Goal: Answer question/provide support

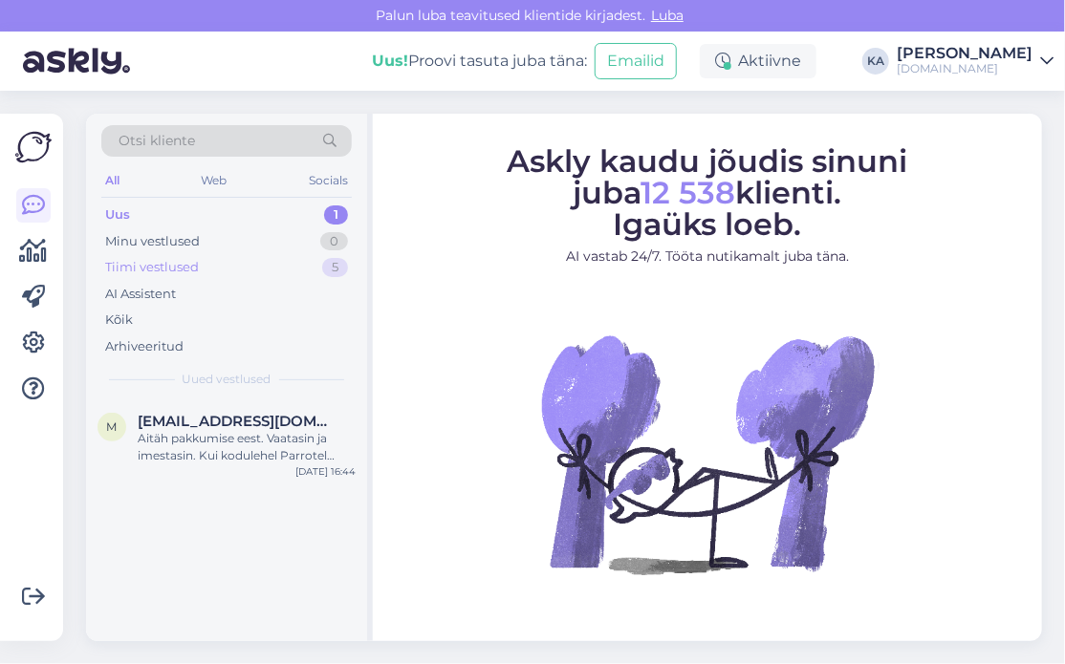
click at [163, 268] on div "Tiimi vestlused" at bounding box center [152, 267] width 94 height 19
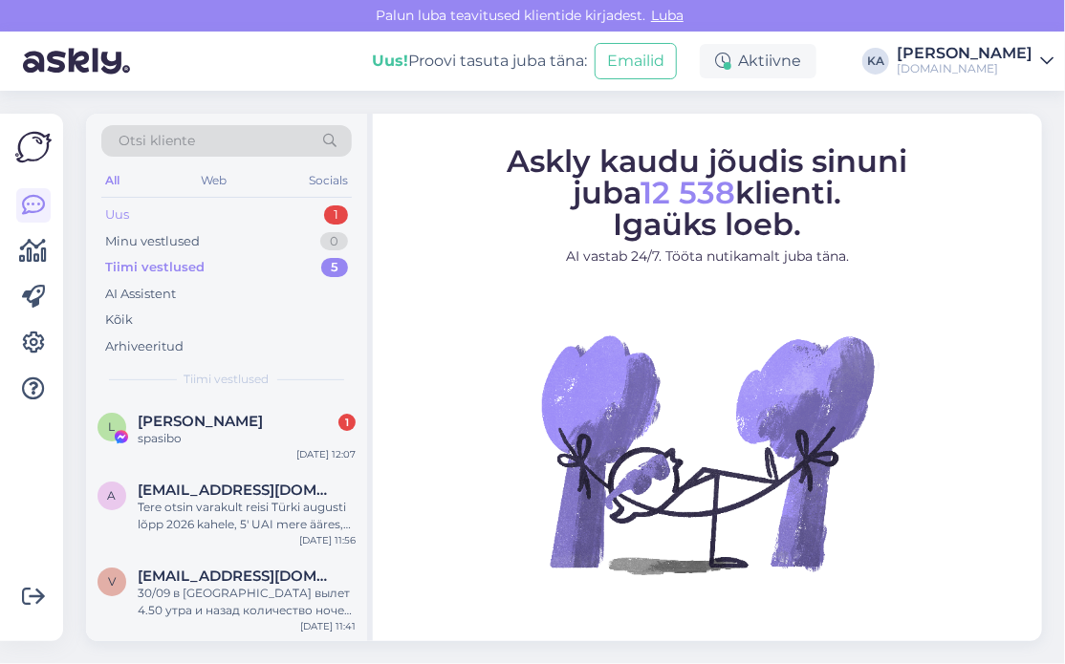
click at [156, 225] on div "Uus 1" at bounding box center [226, 215] width 250 height 27
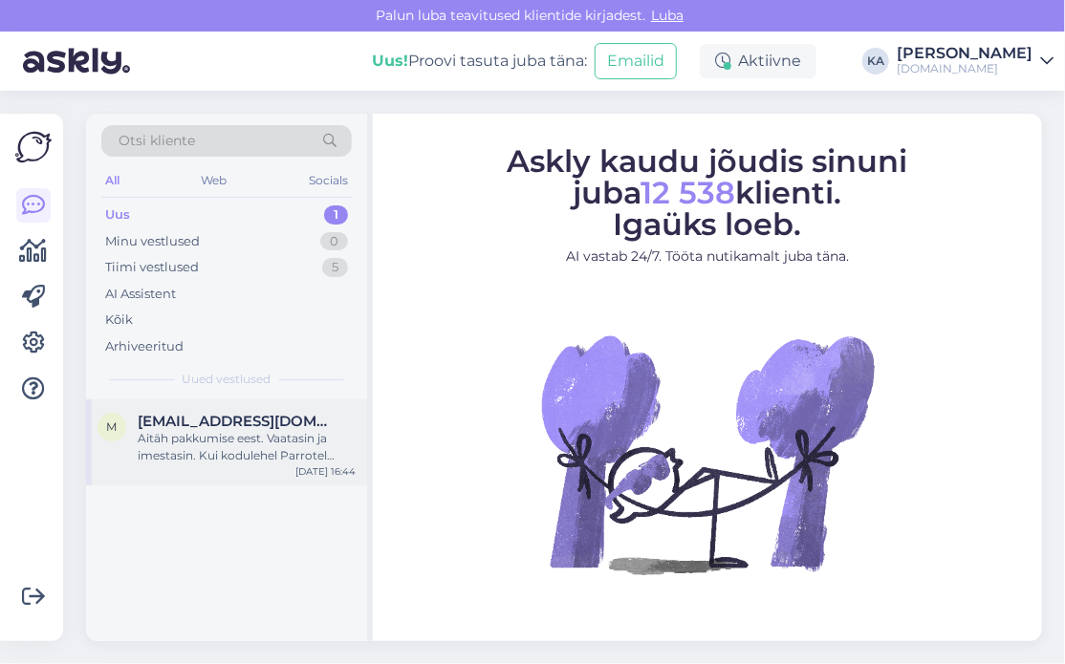
click at [193, 443] on div "Aitäh pakkumise eest. Vaatasin ja imestasin. Kui kodulehel Parrotel lagoon 7 öö…" at bounding box center [247, 447] width 218 height 34
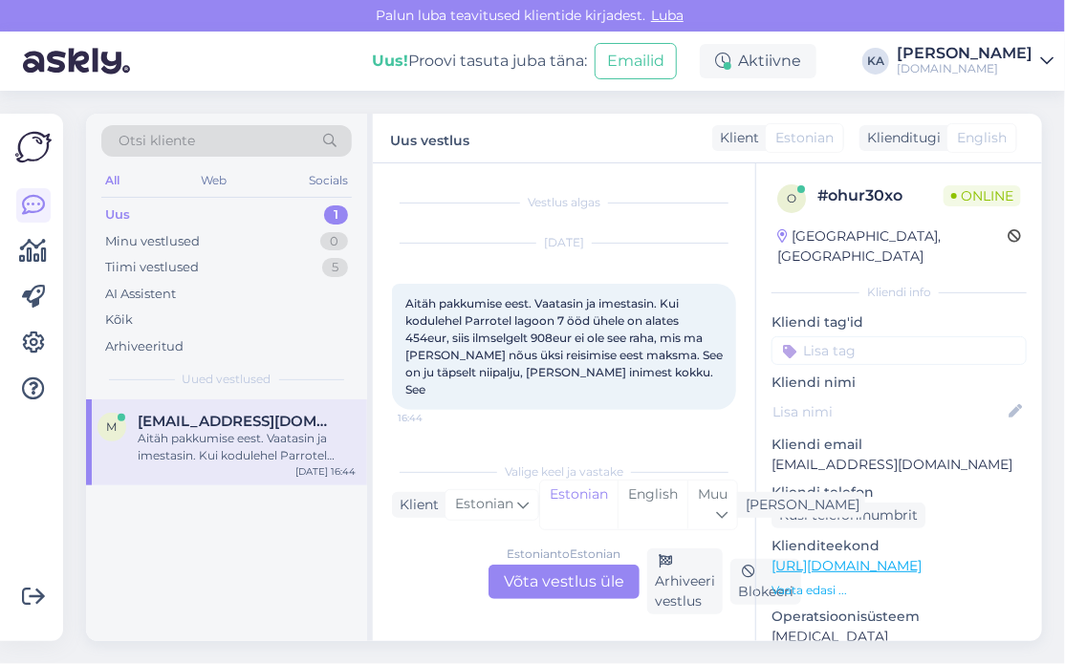
click at [524, 575] on div "Estonian to Estonian Võta vestlus üle" at bounding box center [563, 582] width 151 height 34
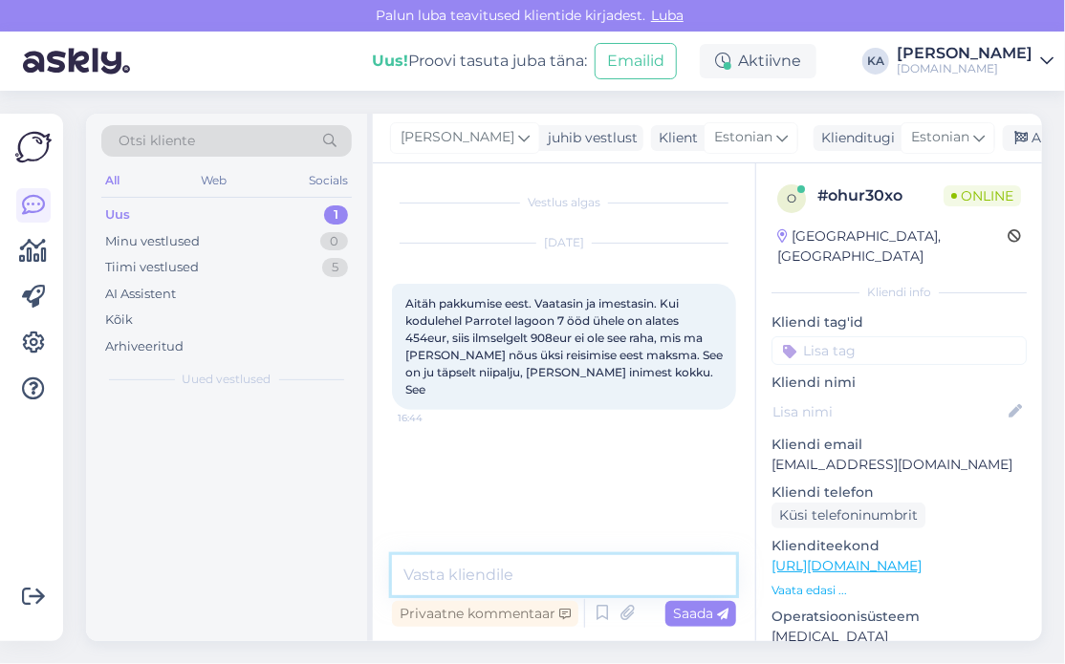
click at [486, 555] on textarea at bounding box center [564, 575] width 344 height 40
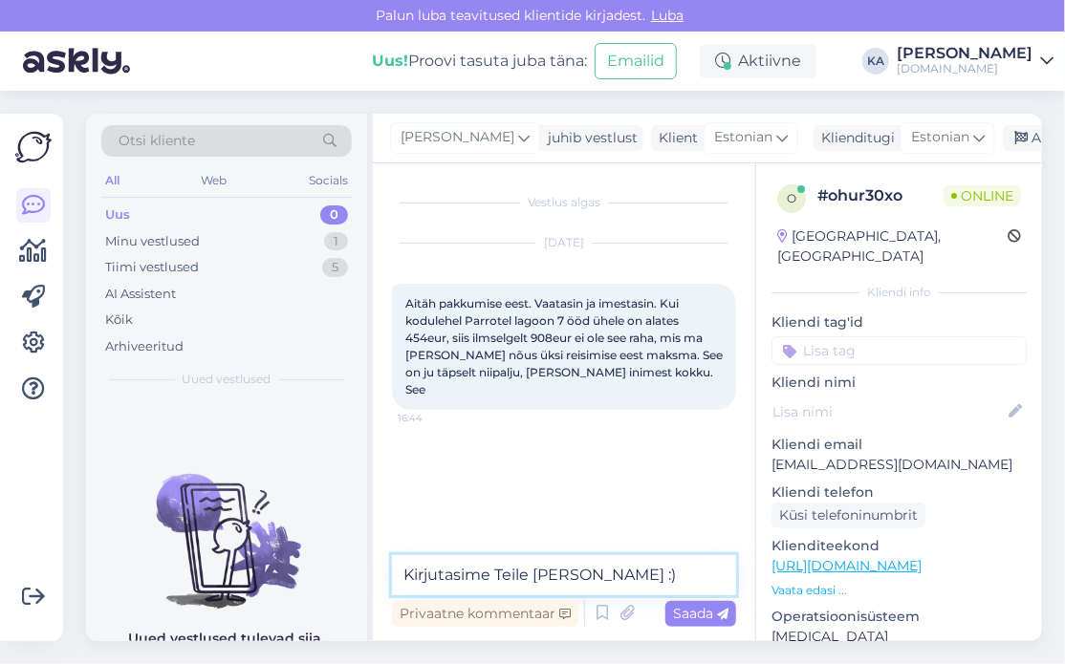
type textarea "Kirjutasime Teile [PERSON_NAME] :)"
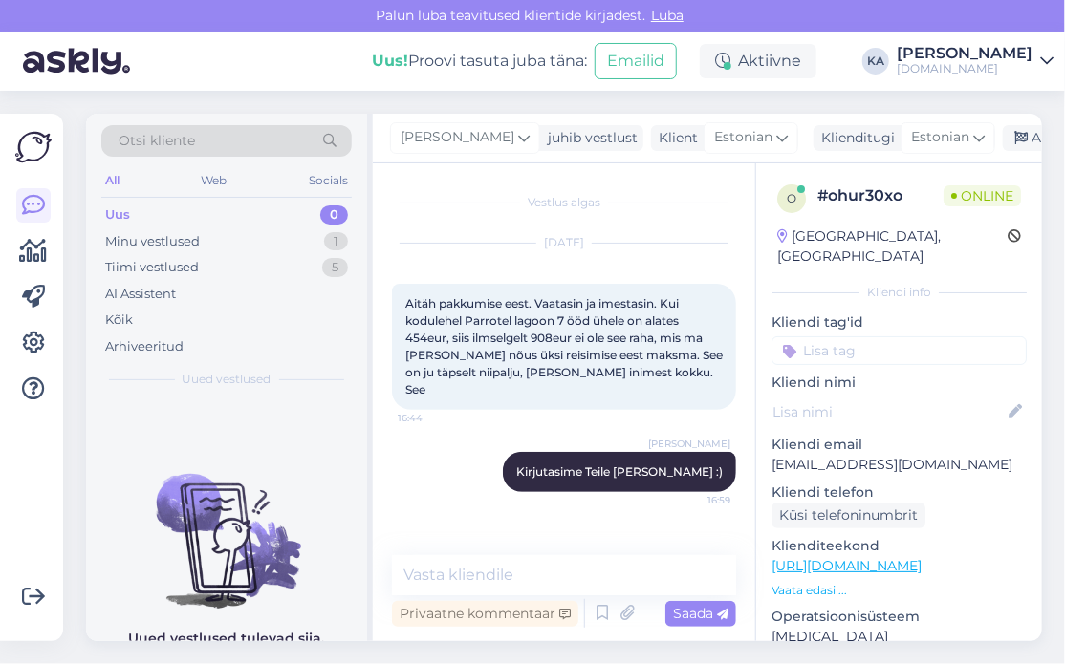
drag, startPoint x: 1010, startPoint y: 144, endPoint x: 1049, endPoint y: 151, distance: 39.7
click at [1011, 144] on div "Arhiveeri vestlus" at bounding box center [1075, 138] width 147 height 26
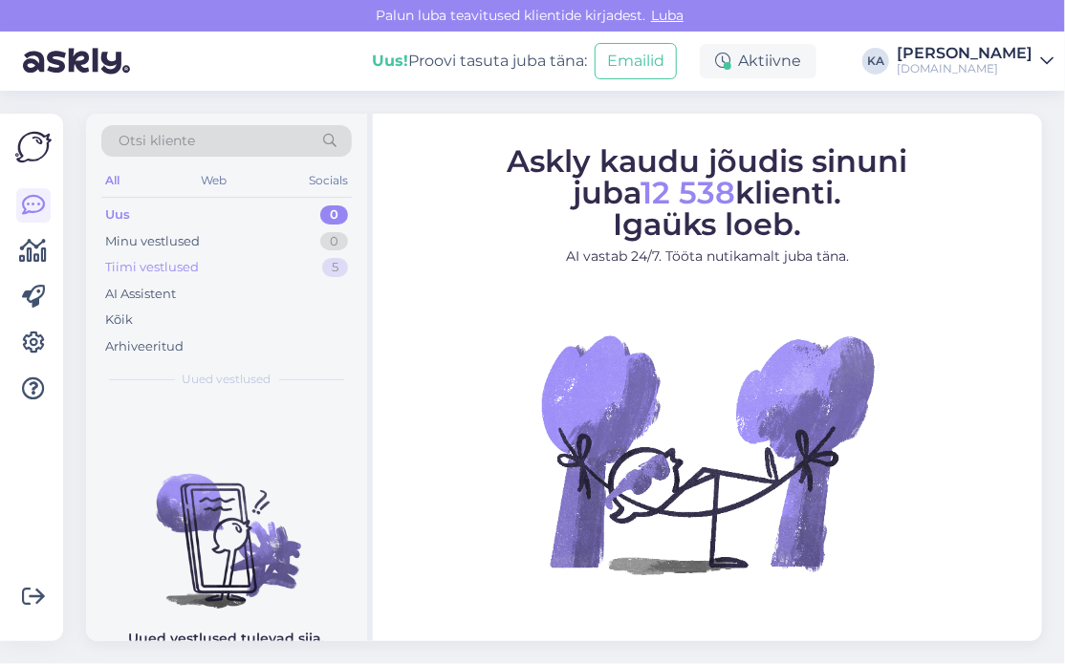
click at [200, 263] on div "Tiimi vestlused 5" at bounding box center [226, 267] width 250 height 27
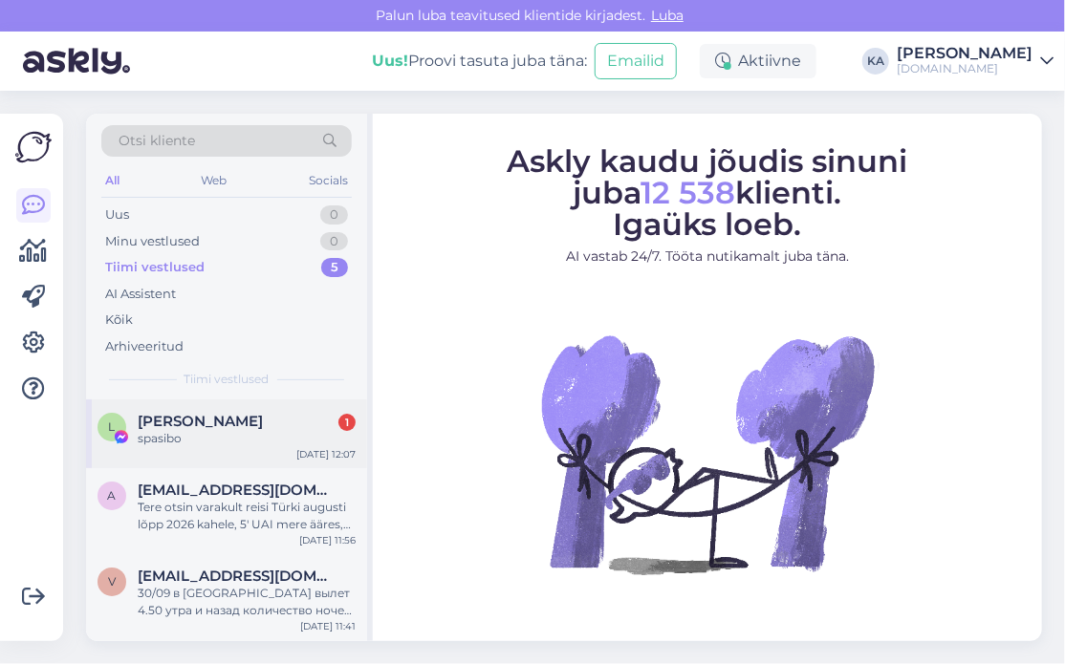
click at [238, 431] on div "spasibo" at bounding box center [247, 438] width 218 height 17
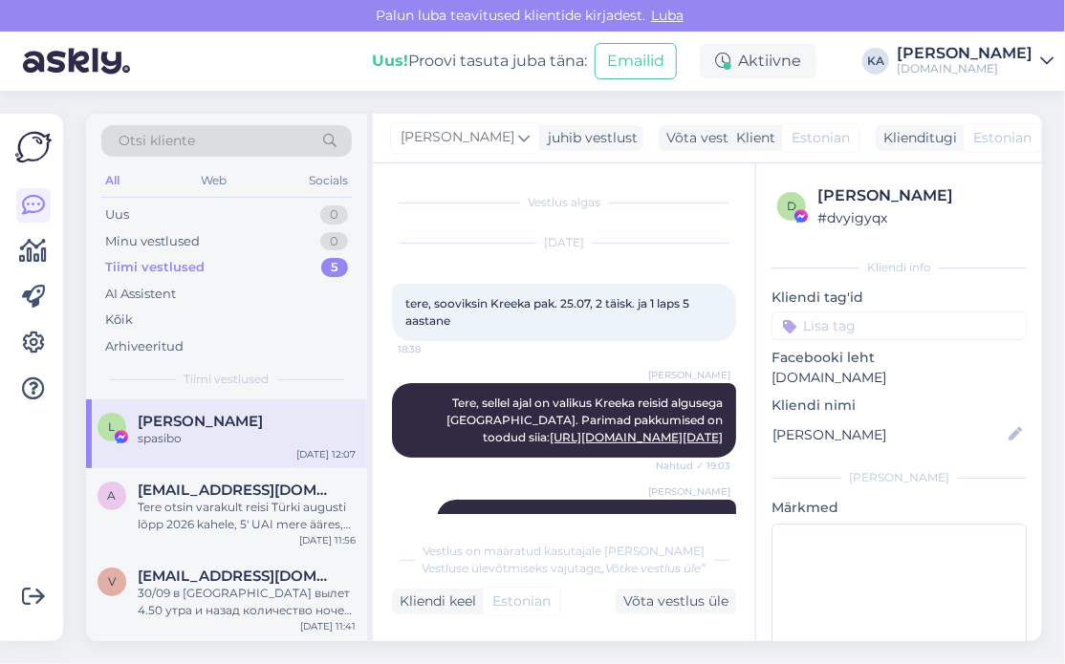
scroll to position [715, 0]
